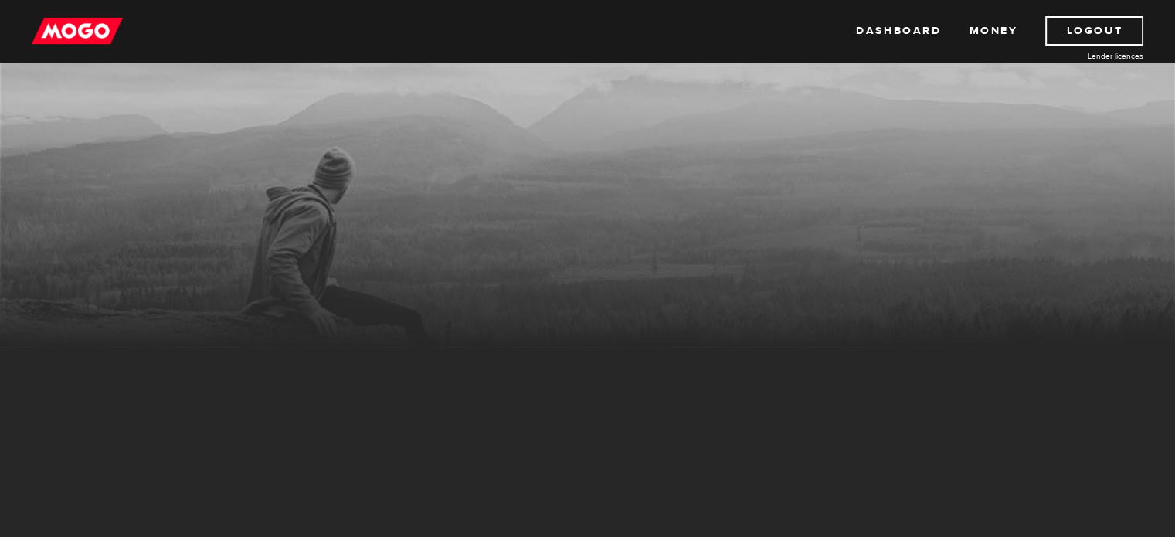
click at [73, 191] on div "MogoMoney" at bounding box center [587, 223] width 1175 height 247
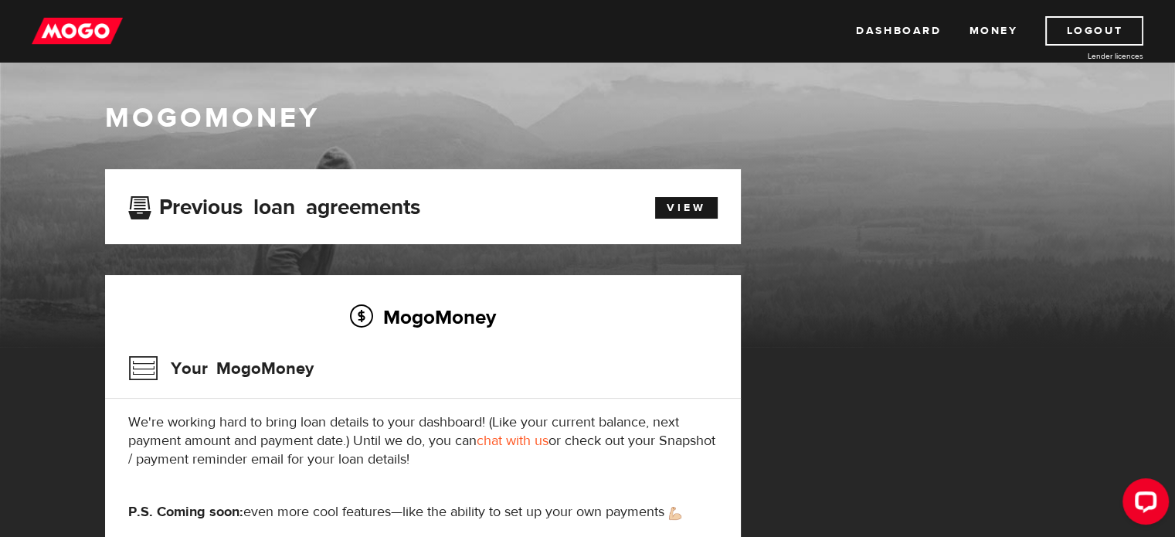
click at [1167, 205] on div "MogoMoney" at bounding box center [587, 223] width 1175 height 247
click at [1002, 32] on link "Money" at bounding box center [992, 30] width 49 height 29
click at [921, 34] on link "Dashboard" at bounding box center [898, 30] width 85 height 29
